Goal: Find specific page/section: Find specific page/section

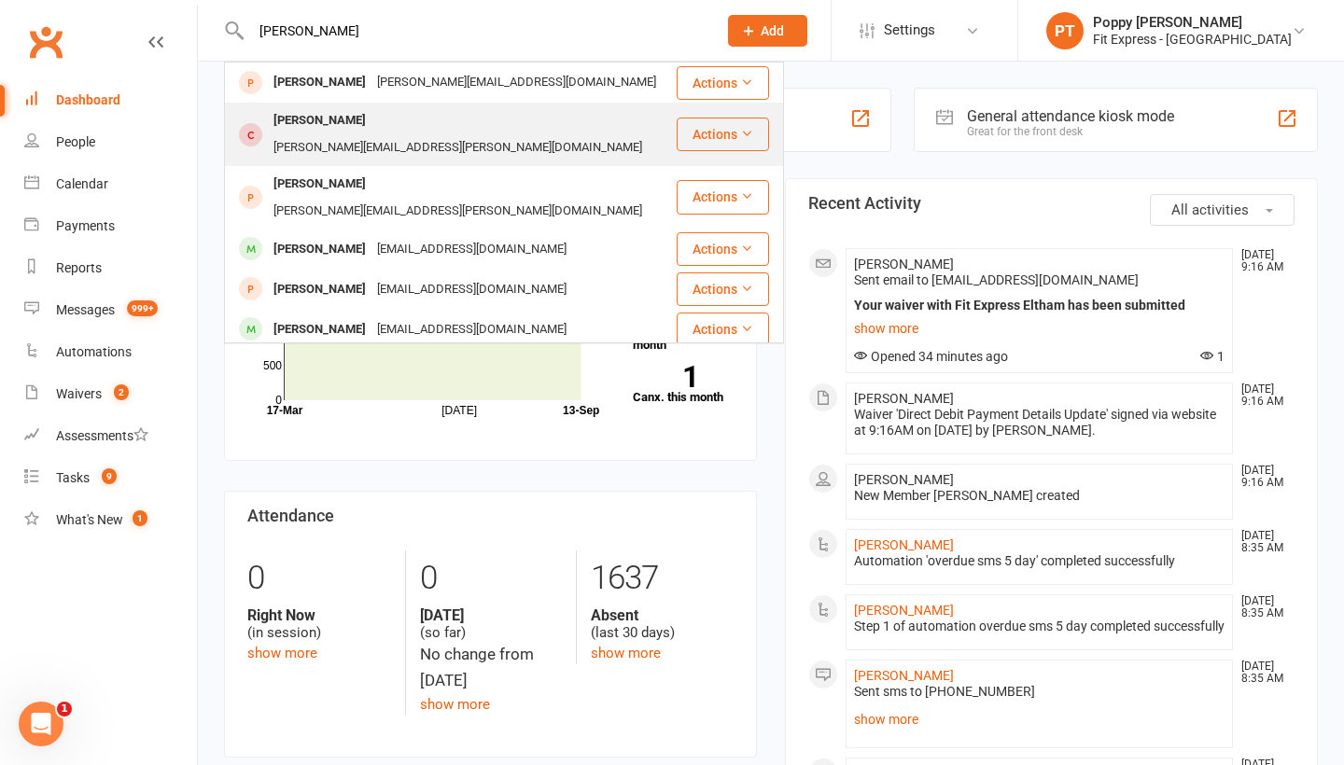
type input "[PERSON_NAME]"
click at [402, 134] on div "[PERSON_NAME][EMAIL_ADDRESS][PERSON_NAME][DOMAIN_NAME]" at bounding box center [458, 147] width 380 height 27
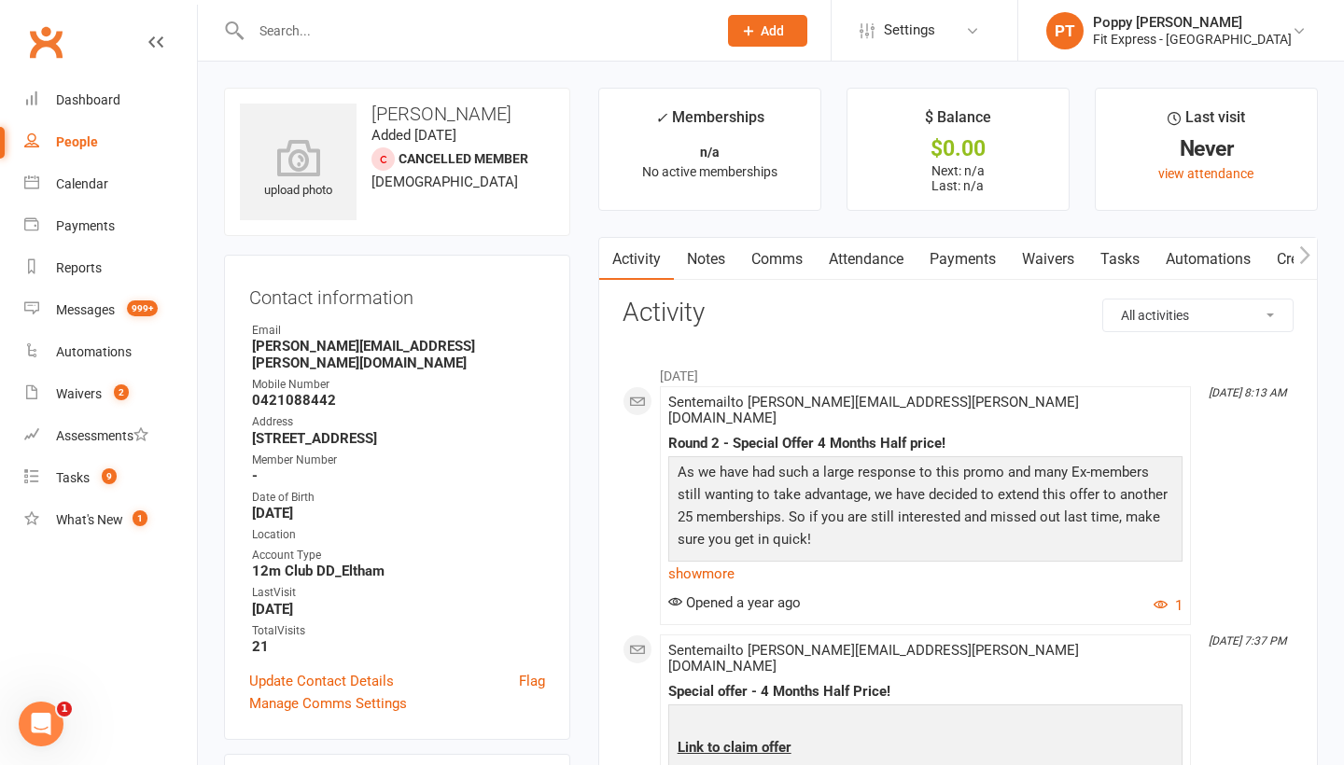
click at [717, 258] on link "Notes" at bounding box center [706, 259] width 64 height 43
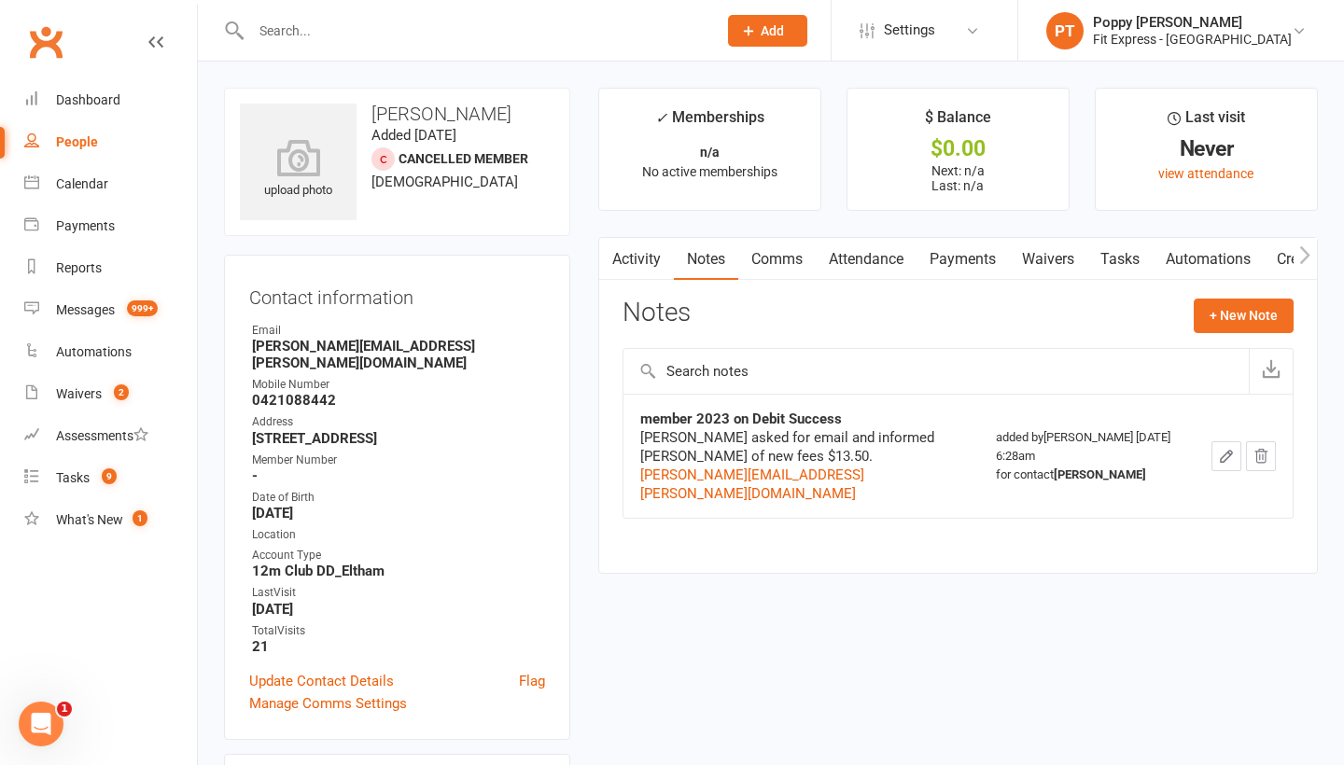
click at [1051, 258] on link "Waivers" at bounding box center [1048, 259] width 78 height 43
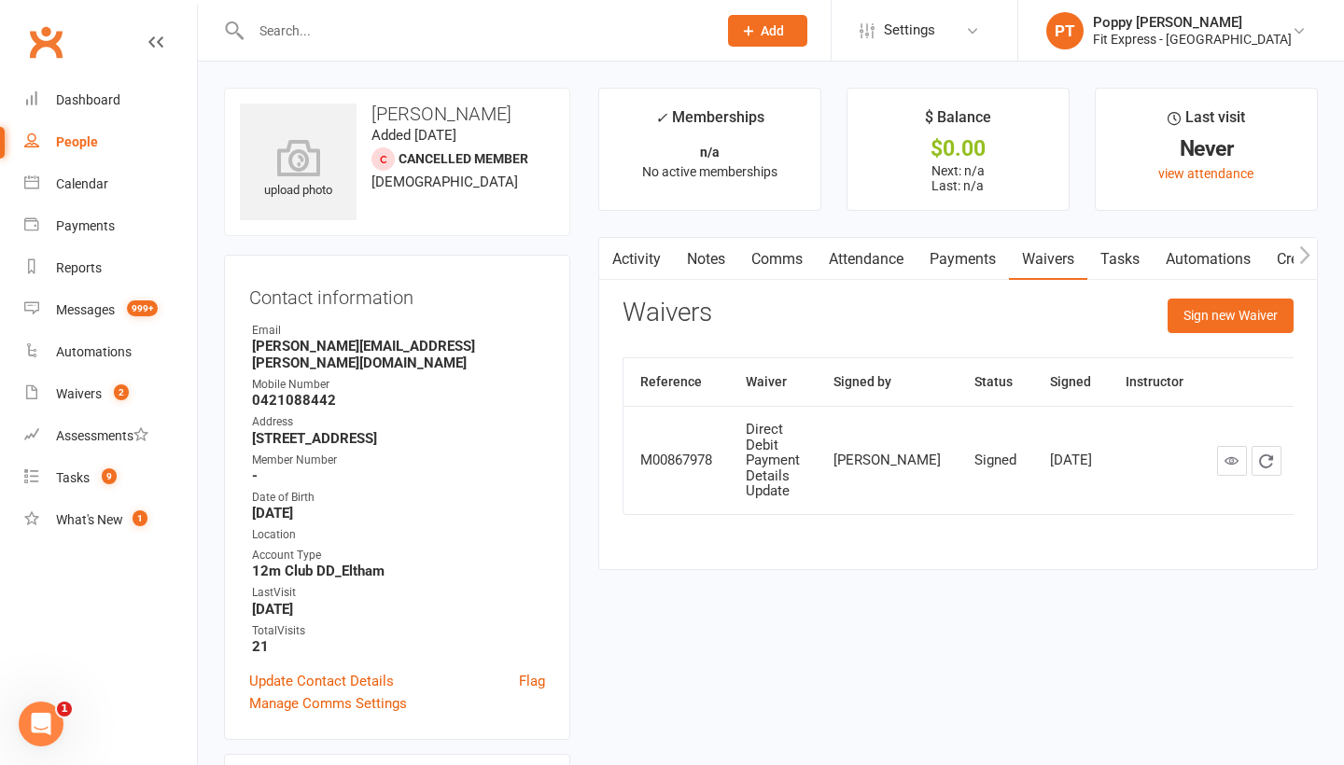
click at [398, 35] on input "text" at bounding box center [474, 31] width 458 height 26
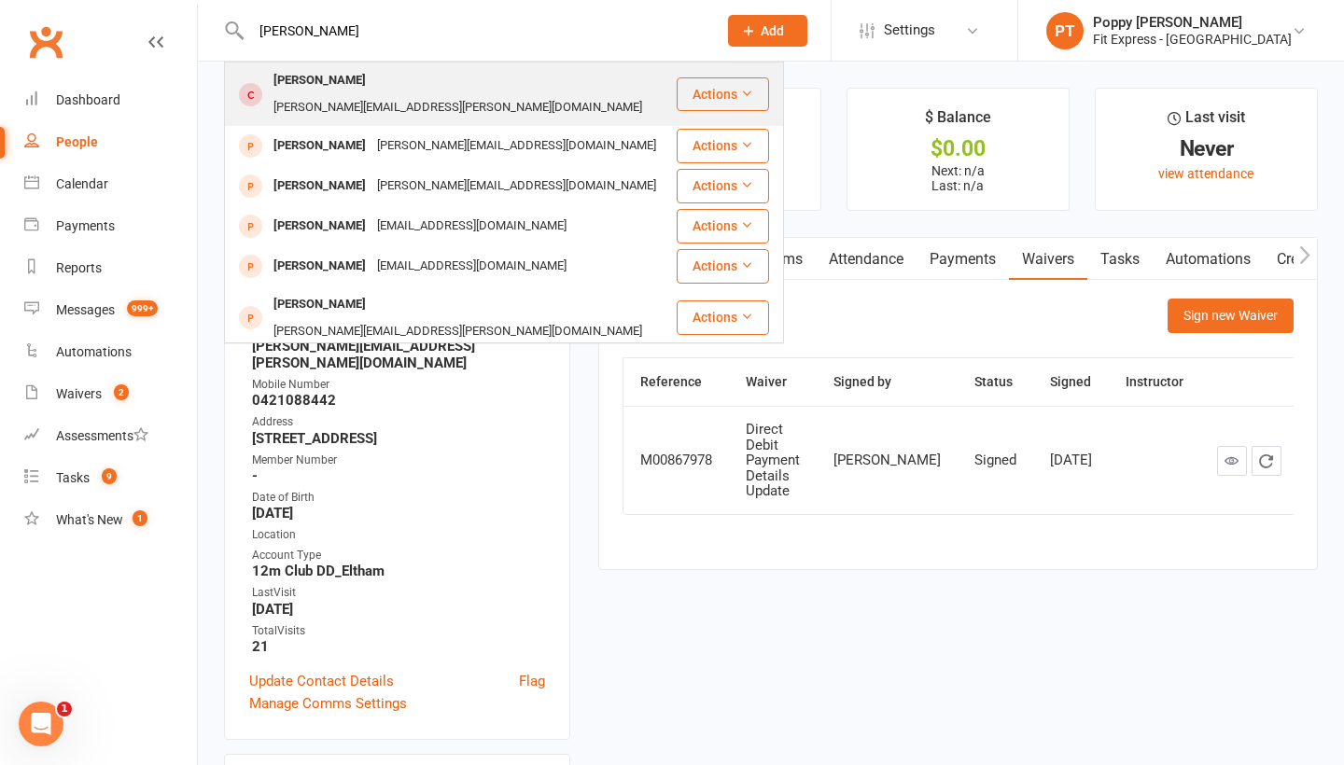
type input "[PERSON_NAME]"
click at [397, 94] on div "[PERSON_NAME][EMAIL_ADDRESS][PERSON_NAME][DOMAIN_NAME]" at bounding box center [458, 107] width 380 height 27
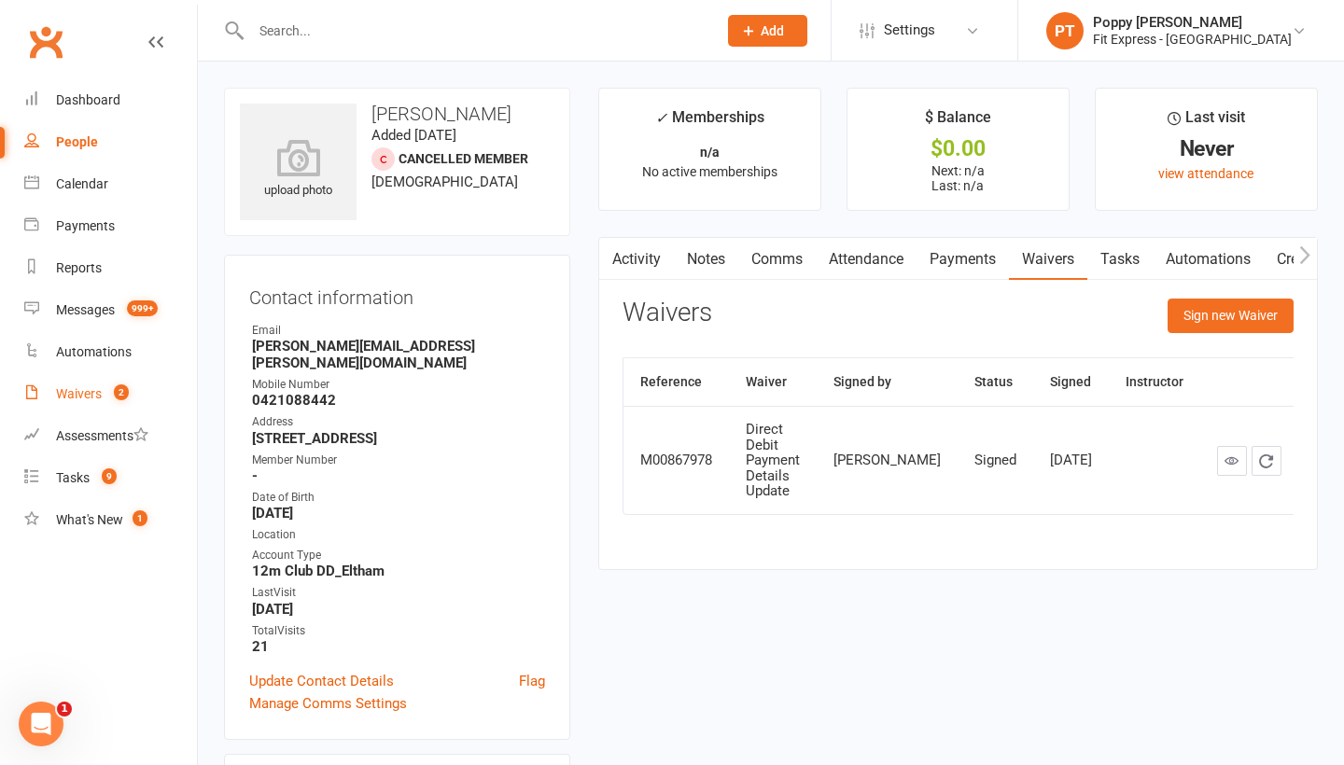
click at [75, 390] on div "Waivers" at bounding box center [79, 393] width 46 height 15
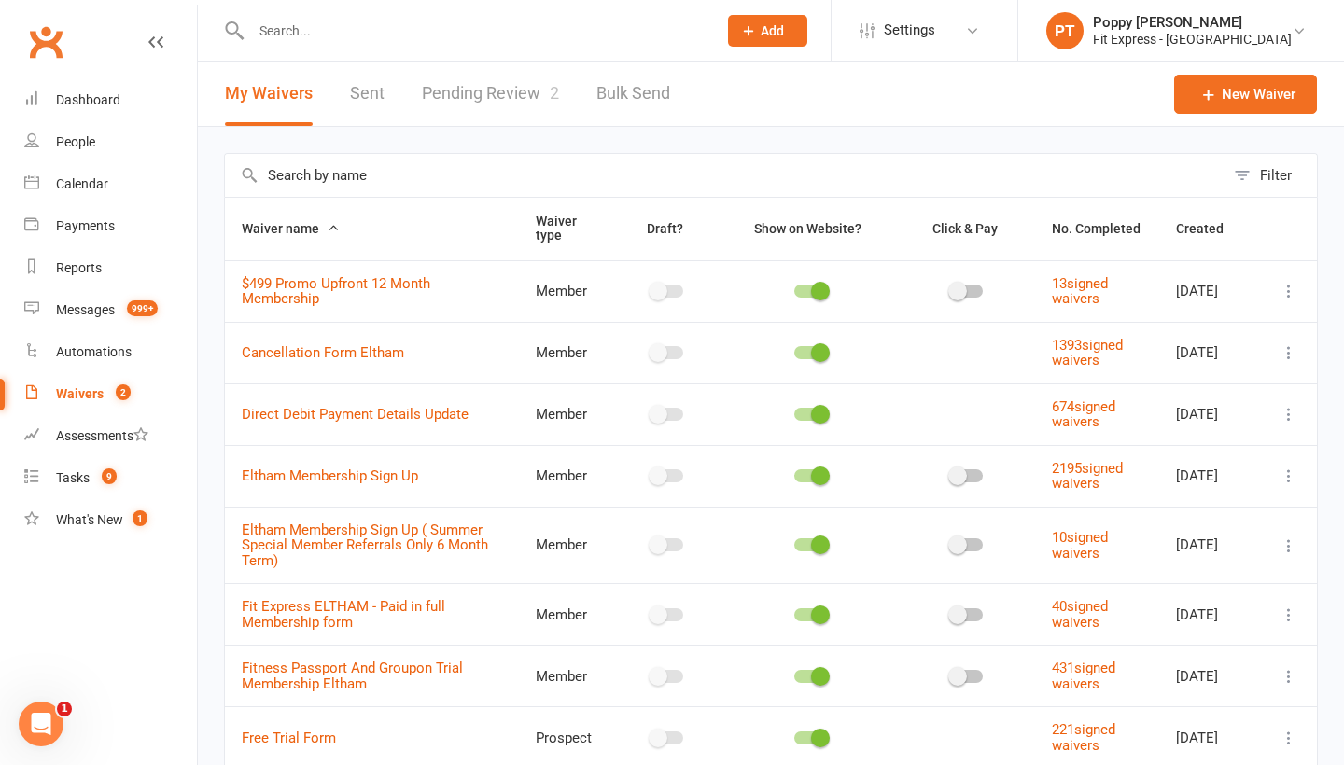
click at [459, 96] on link "Pending Review 2" at bounding box center [490, 94] width 137 height 64
